Goal: Transaction & Acquisition: Purchase product/service

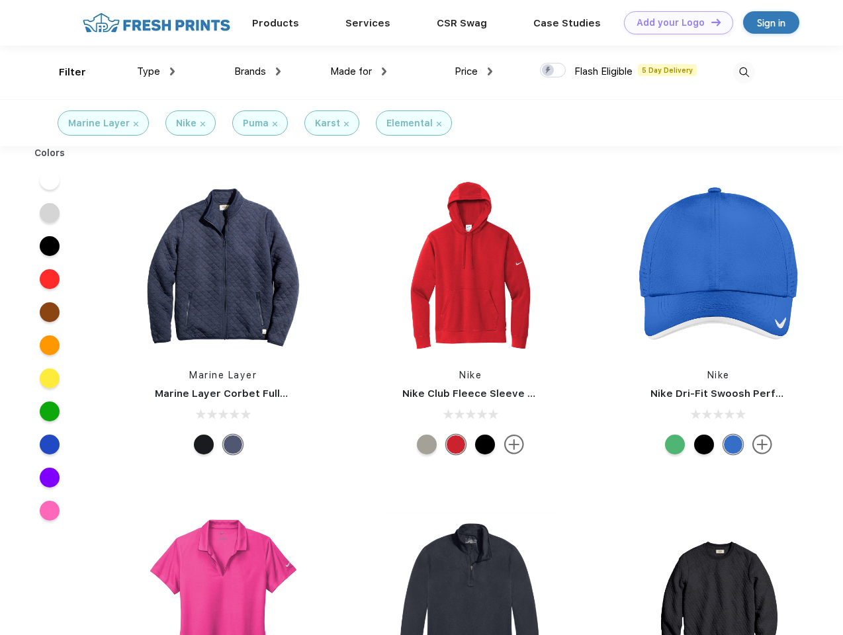
click at [674, 22] on link "Add your Logo Design Tool" at bounding box center [678, 22] width 109 height 23
click at [0, 0] on div "Design Tool" at bounding box center [0, 0] width 0 height 0
click at [710, 22] on link "Add your Logo Design Tool" at bounding box center [678, 22] width 109 height 23
click at [64, 72] on div "Filter" at bounding box center [72, 72] width 27 height 15
click at [156, 71] on span "Type" at bounding box center [148, 72] width 23 height 12
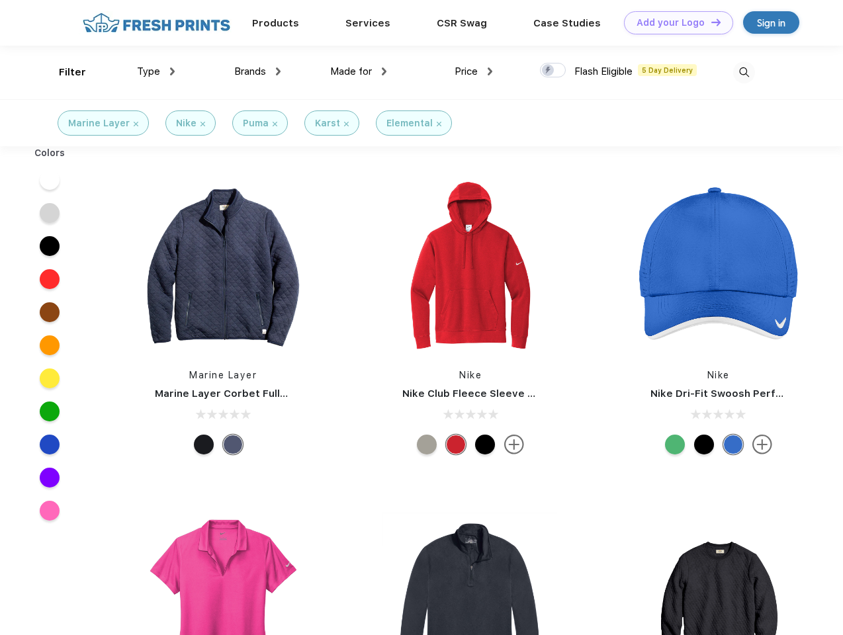
click at [257, 71] on span "Brands" at bounding box center [250, 72] width 32 height 12
click at [359, 71] on span "Made for" at bounding box center [351, 72] width 42 height 12
click at [474, 71] on span "Price" at bounding box center [466, 72] width 23 height 12
click at [553, 71] on div at bounding box center [553, 70] width 26 height 15
click at [549, 71] on input "checkbox" at bounding box center [544, 66] width 9 height 9
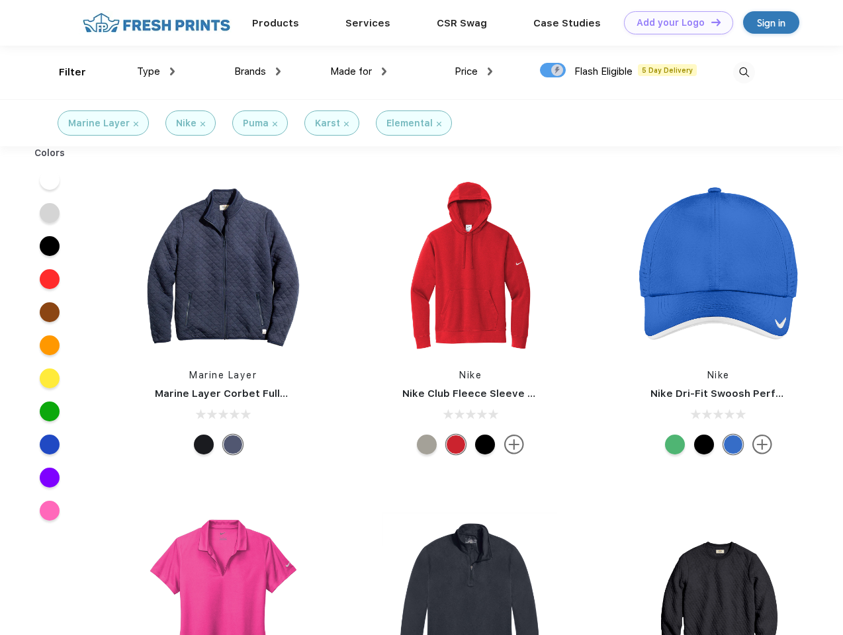
click at [744, 72] on img at bounding box center [744, 73] width 22 height 22
